Goal: Task Accomplishment & Management: Manage account settings

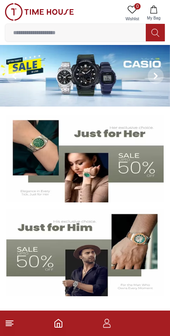
click at [105, 322] on icon "button" at bounding box center [107, 324] width 10 height 10
click at [107, 325] on icon "button" at bounding box center [107, 324] width 10 height 10
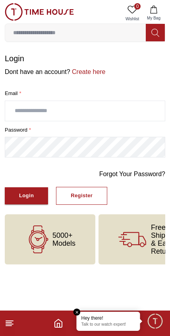
click at [30, 109] on input "text" at bounding box center [85, 111] width 160 height 20
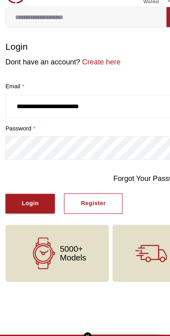
type input "**********"
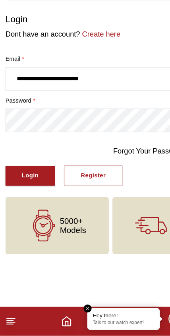
click at [17, 187] on button "Login" at bounding box center [26, 195] width 43 height 17
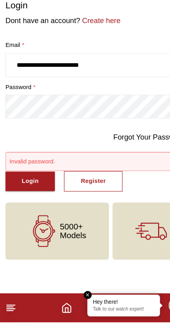
click at [18, 204] on button "Login" at bounding box center [26, 212] width 43 height 17
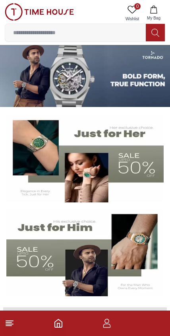
click at [50, 29] on input at bounding box center [75, 33] width 141 height 16
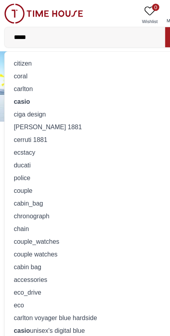
click at [58, 36] on input "*****" at bounding box center [75, 33] width 141 height 16
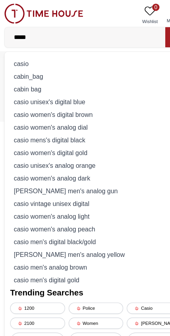
type input "*****"
click at [19, 60] on div "casio" at bounding box center [85, 55] width 150 height 11
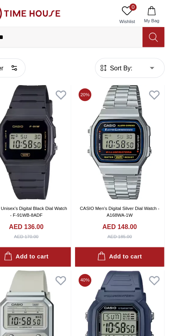
scroll to position [508, 0]
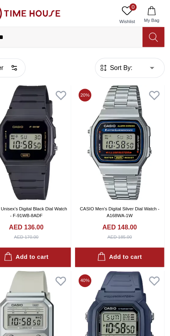
click at [151, 85] on icon at bounding box center [156, 83] width 11 height 11
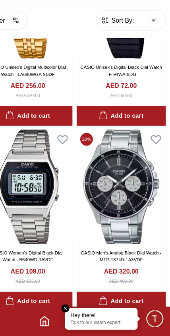
scroll to position [1242, 0]
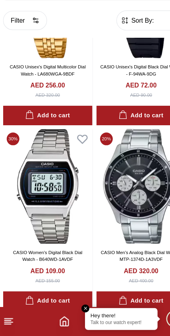
click at [76, 158] on icon at bounding box center [74, 163] width 11 height 11
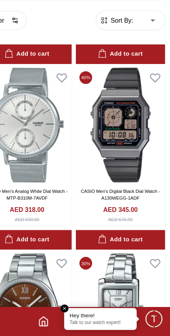
scroll to position [1458, 0]
click at [118, 136] on img at bounding box center [126, 151] width 78 height 101
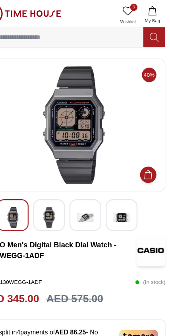
click at [88, 189] on img at bounding box center [95, 190] width 14 height 18
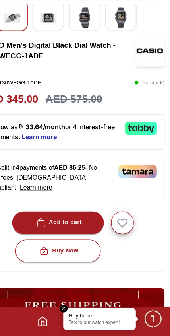
click at [125, 234] on icon "button" at bounding box center [129, 237] width 8 height 7
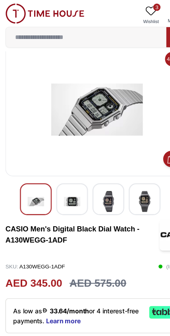
scroll to position [14, 0]
click at [40, 12] on img at bounding box center [39, 12] width 69 height 18
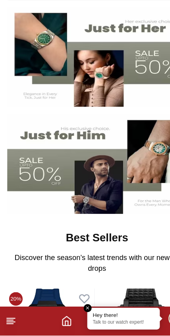
scroll to position [67, 0]
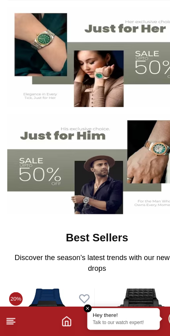
click at [77, 309] on em "Close tooltip" at bounding box center [77, 312] width 7 height 7
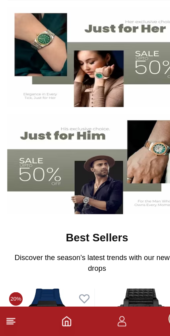
scroll to position [67, 0]
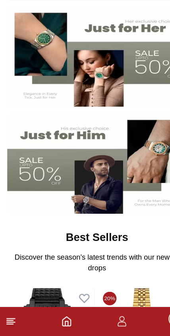
click at [108, 319] on icon "button" at bounding box center [107, 324] width 10 height 10
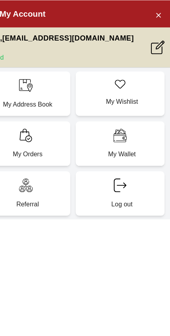
scroll to position [54, 0]
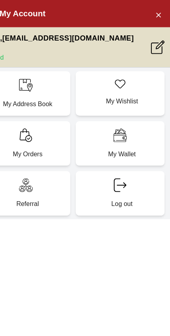
click at [154, 43] on icon at bounding box center [160, 41] width 12 height 12
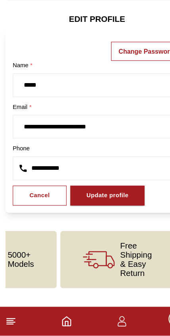
scroll to position [0, 49]
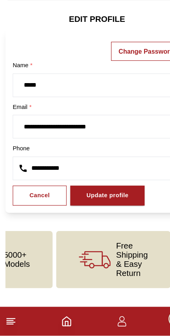
click at [107, 324] on icon "button" at bounding box center [107, 326] width 8 height 4
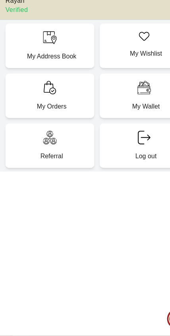
click at [30, 62] on div "My Address Book" at bounding box center [44, 81] width 78 height 39
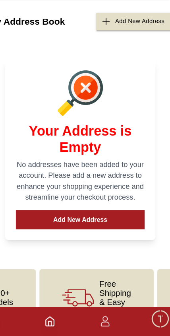
click at [100, 226] on button "Add New Address" at bounding box center [85, 234] width 113 height 17
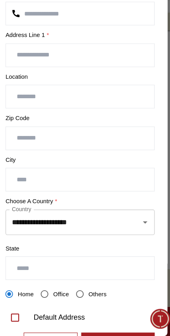
scroll to position [83, 0]
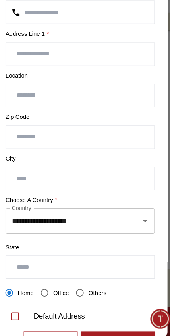
click at [138, 231] on icon "Open" at bounding box center [143, 236] width 10 height 10
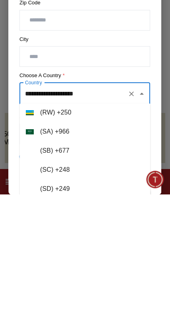
scroll to position [3628, 0]
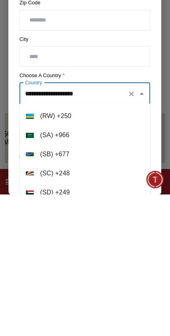
click at [99, 267] on li "( [GEOGRAPHIC_DATA] ) + 966" at bounding box center [84, 276] width 131 height 19
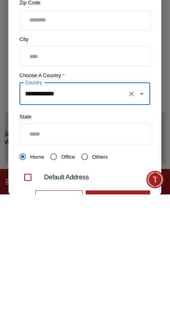
type input "**********"
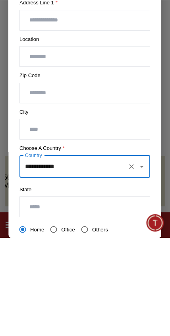
scroll to position [53, 0]
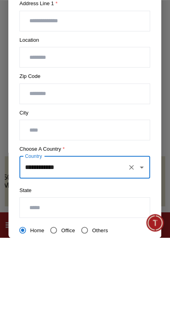
click at [113, 219] on input "text" at bounding box center [85, 229] width 130 height 20
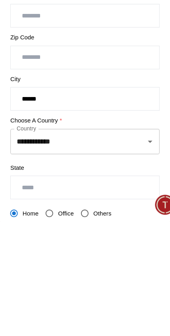
type input "******"
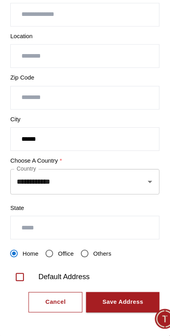
scroll to position [117, 0]
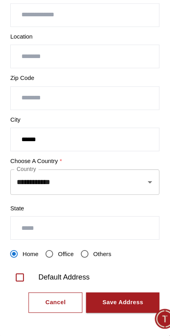
click at [111, 303] on div "Save Address" at bounding box center [119, 307] width 36 height 9
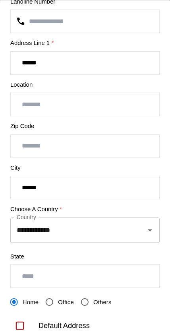
type input "******"
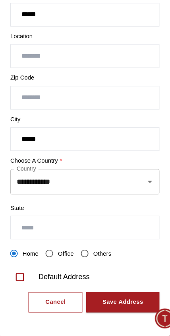
scroll to position [23, 0]
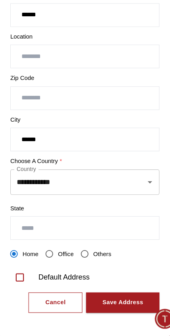
click at [109, 303] on div "Save Address" at bounding box center [119, 307] width 36 height 9
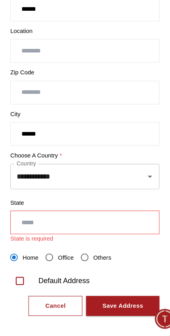
scroll to position [120, 0]
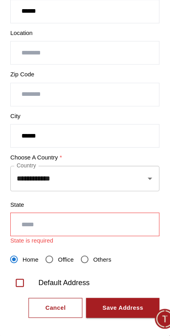
click at [20, 229] on input "text" at bounding box center [85, 239] width 130 height 20
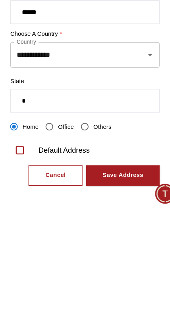
scroll to position [117, 0]
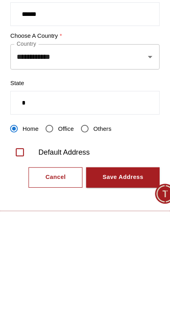
type input "*"
click at [118, 303] on div "Save Address" at bounding box center [119, 307] width 36 height 9
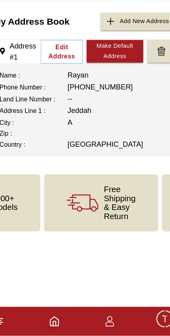
scroll to position [0, 0]
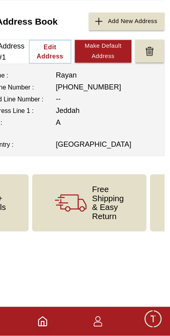
click at [102, 319] on icon "button" at bounding box center [107, 324] width 10 height 10
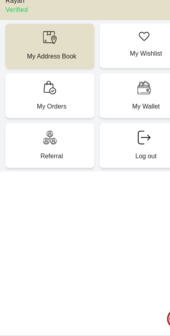
click at [69, 131] on p "My Orders" at bounding box center [45, 135] width 68 height 8
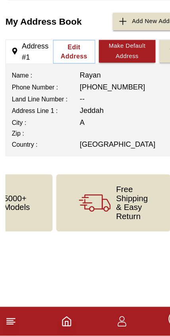
click at [105, 319] on icon "button" at bounding box center [107, 324] width 10 height 10
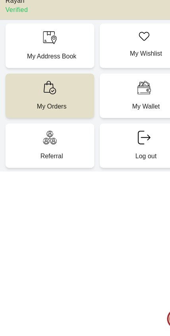
click at [41, 150] on div "Referral" at bounding box center [44, 169] width 78 height 39
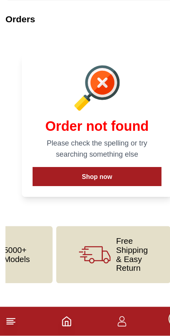
click at [109, 319] on icon "button" at bounding box center [107, 324] width 10 height 10
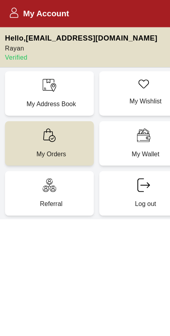
click at [14, 12] on icon at bounding box center [13, 11] width 10 height 10
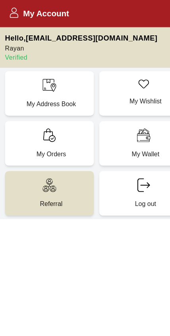
click at [11, 10] on icon at bounding box center [13, 11] width 10 height 10
click at [10, 49] on p "Verified" at bounding box center [72, 50] width 134 height 8
click at [17, 51] on p "Verified" at bounding box center [72, 50] width 134 height 8
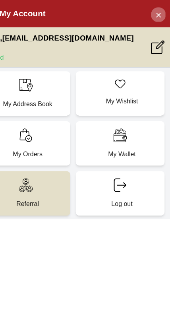
click at [157, 14] on icon "Close Account" at bounding box center [160, 13] width 6 height 10
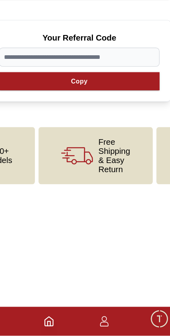
click at [57, 323] on polyline "Home" at bounding box center [58, 325] width 2 height 4
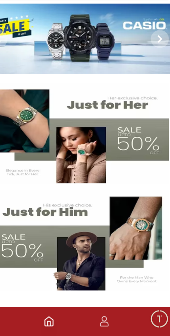
click at [144, 309] on span "Minimize live chat window" at bounding box center [155, 320] width 23 height 23
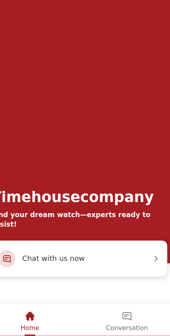
scroll to position [101, 0]
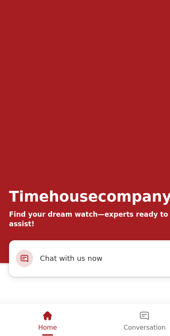
click at [39, 274] on em "Home" at bounding box center [42, 272] width 10 height 10
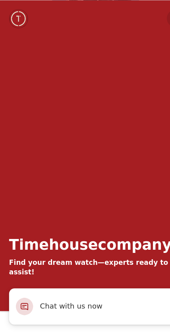
scroll to position [83, 0]
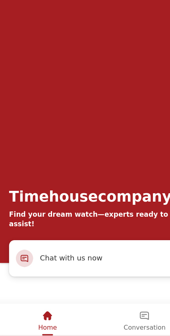
click at [41, 274] on em "Home" at bounding box center [42, 272] width 10 height 10
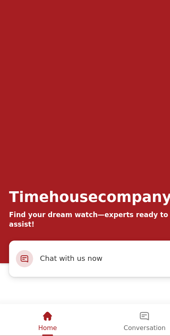
click at [43, 272] on em "Home" at bounding box center [42, 272] width 10 height 10
click at [132, 269] on div "Conversation" at bounding box center [127, 272] width 37 height 14
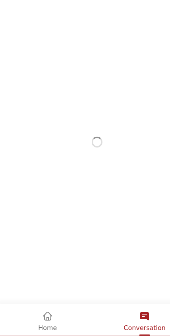
click at [37, 277] on div "Home" at bounding box center [41, 272] width 16 height 14
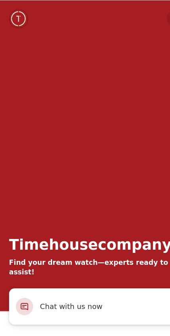
scroll to position [80, 0]
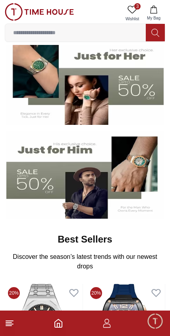
scroll to position [78, 0]
click at [10, 324] on line at bounding box center [9, 324] width 7 height 0
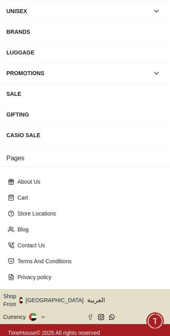
scroll to position [91, 0]
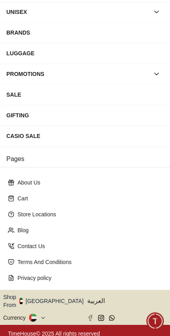
click at [87, 298] on icon "button" at bounding box center [88, 301] width 3 height 6
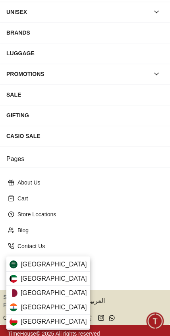
click at [72, 265] on div "[GEOGRAPHIC_DATA]" at bounding box center [48, 264] width 84 height 14
